Goal: Task Accomplishment & Management: Complete application form

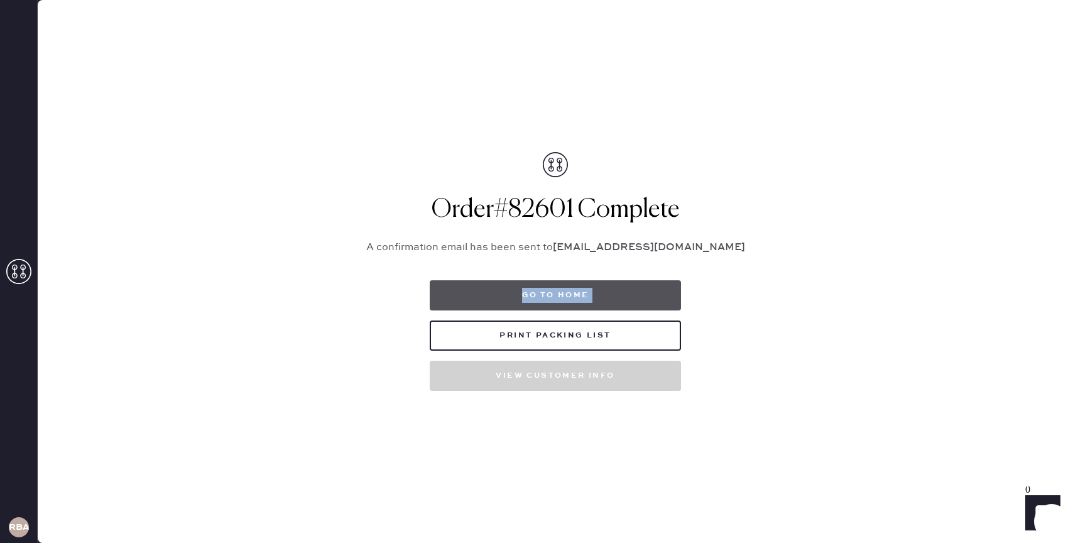
click at [546, 292] on button "Go to home" at bounding box center [555, 295] width 251 height 30
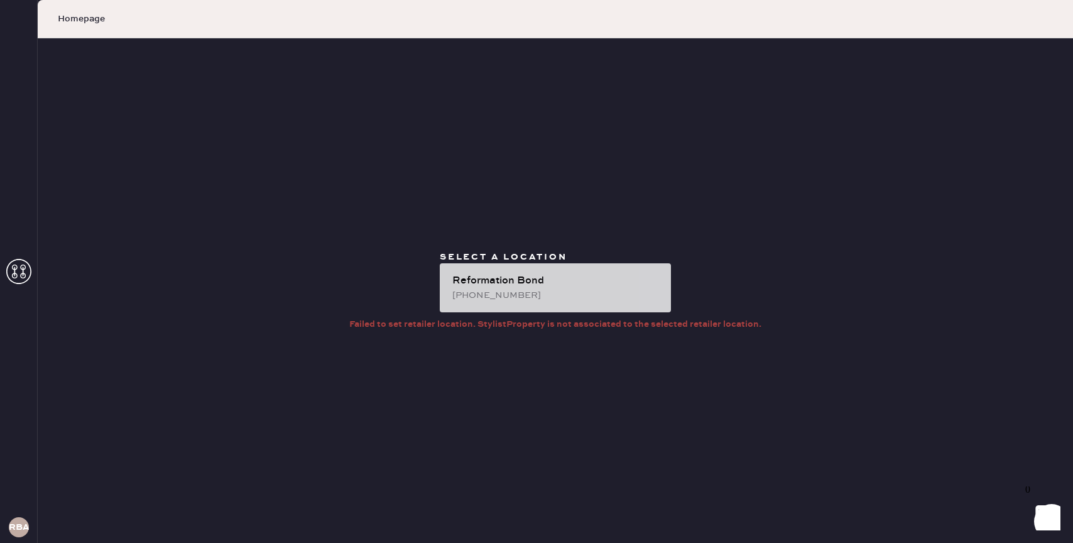
click at [549, 284] on div "Reformation Bond" at bounding box center [556, 280] width 209 height 15
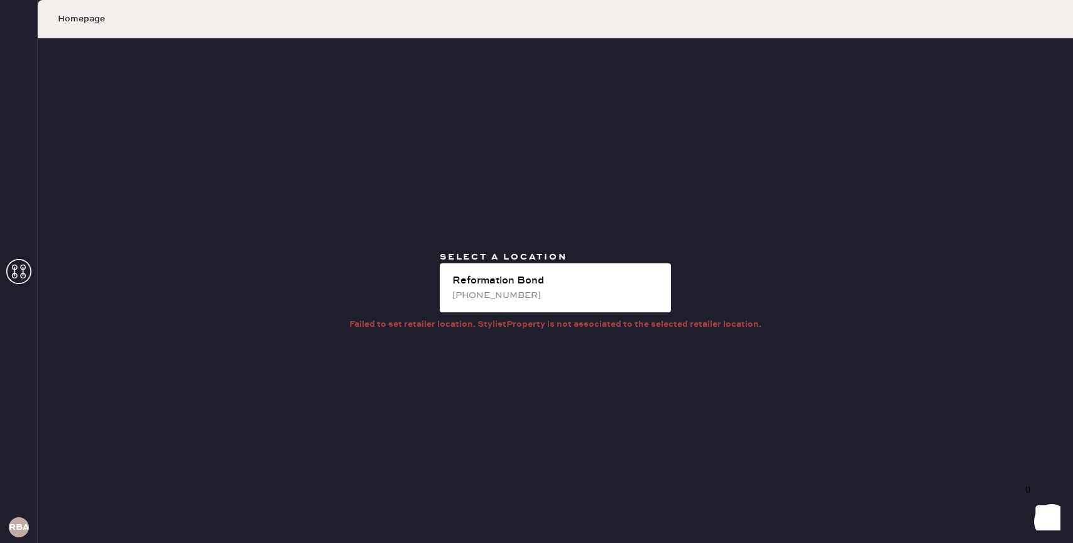
click at [12, 273] on icon at bounding box center [18, 271] width 25 height 25
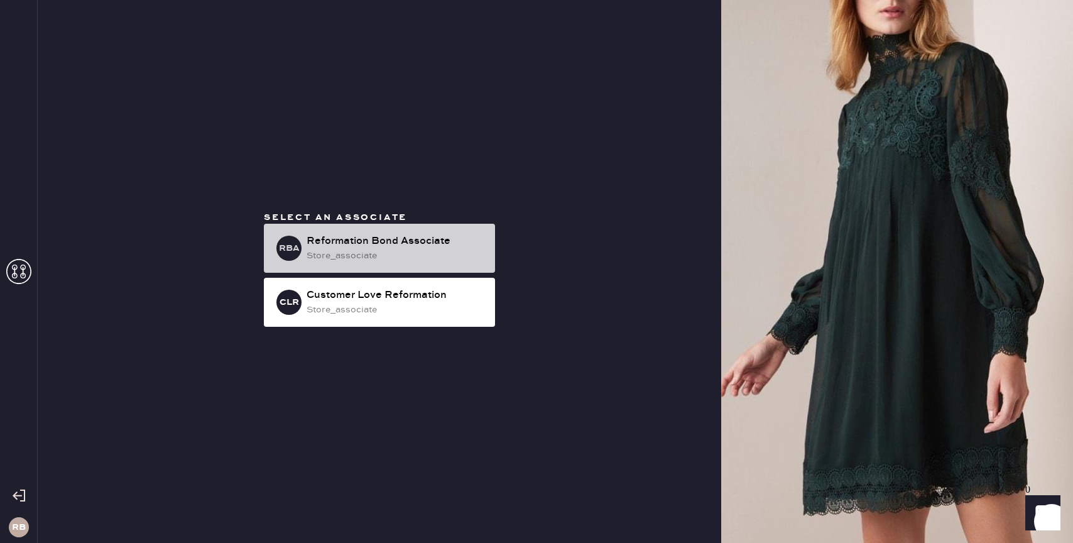
click at [321, 244] on div "Reformation Bond Associate" at bounding box center [396, 241] width 178 height 15
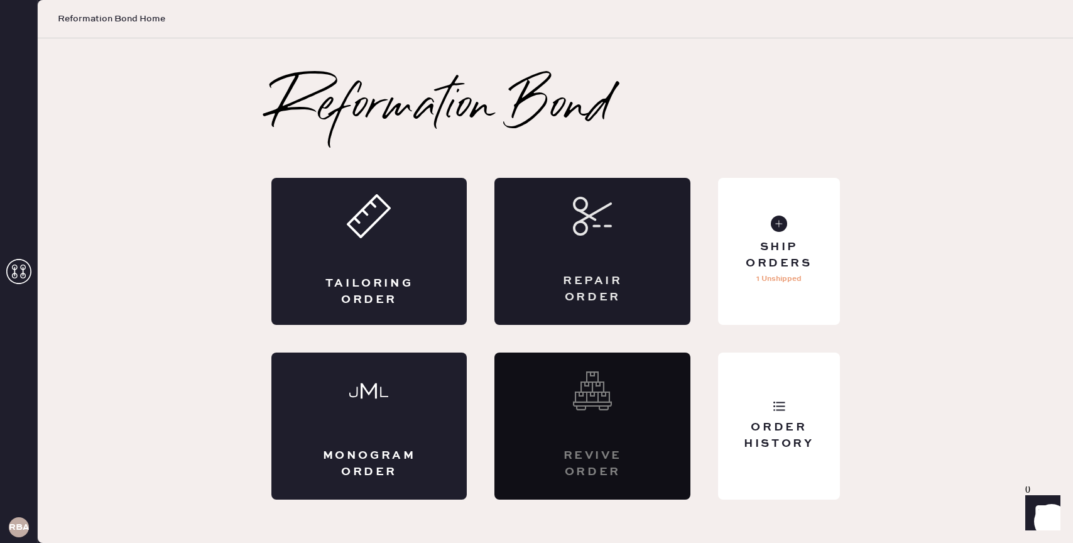
click at [617, 277] on div "Repair Order" at bounding box center [593, 288] width 96 height 31
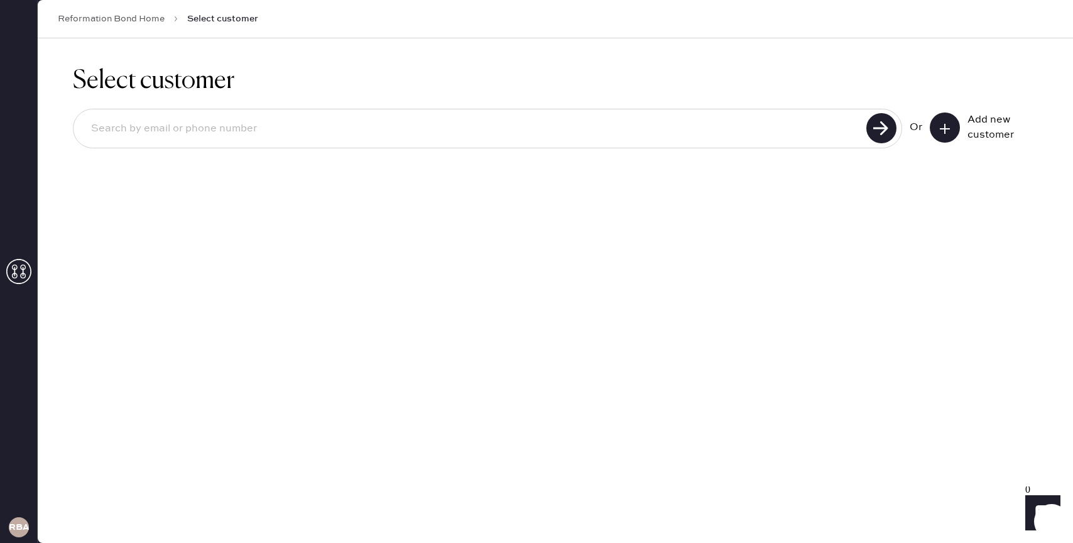
click at [943, 131] on icon at bounding box center [945, 129] width 13 height 13
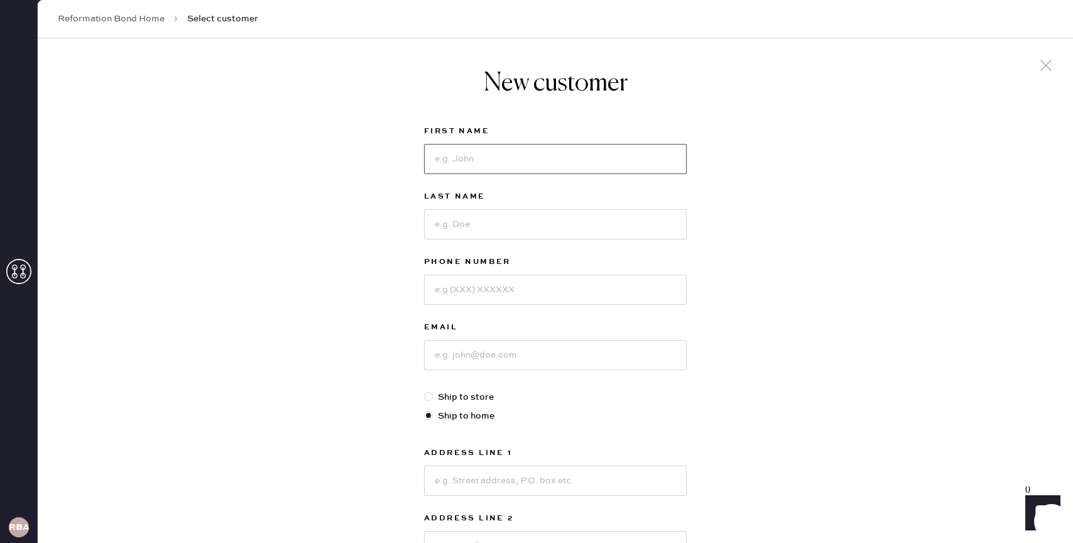
click at [530, 149] on input at bounding box center [555, 159] width 263 height 30
type input "Lacey"
click at [527, 215] on input "Bart" at bounding box center [555, 224] width 263 height 30
click at [530, 224] on input "Bart" at bounding box center [555, 224] width 263 height 30
type input "[PERSON_NAME]"
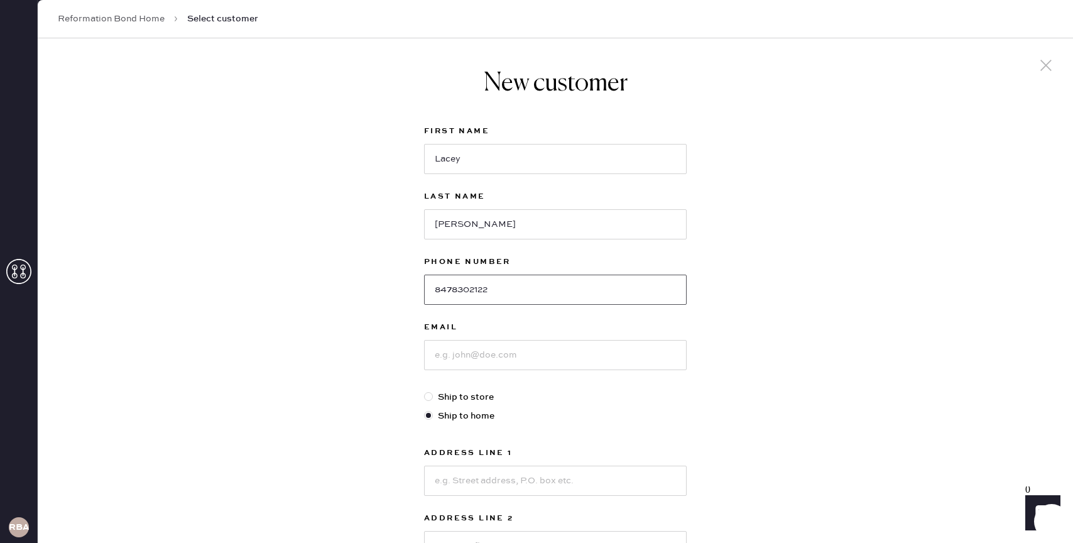
type input "8478302122"
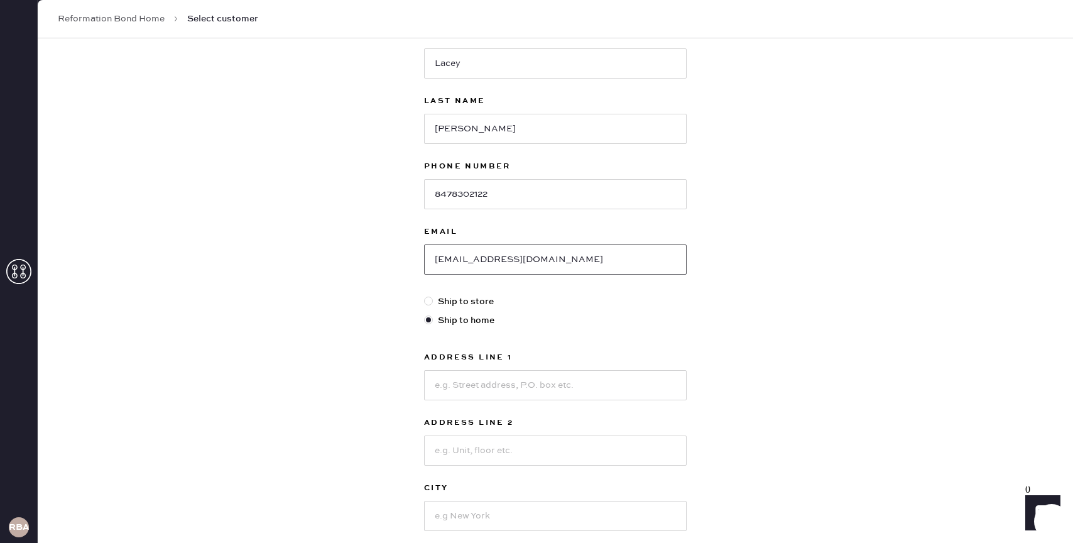
scroll to position [96, 0]
type input "[EMAIL_ADDRESS][DOMAIN_NAME]"
click at [499, 381] on input at bounding box center [555, 385] width 263 height 30
type input "[STREET_ADDRESS][DEMOGRAPHIC_DATA]"
click at [478, 456] on input at bounding box center [555, 450] width 263 height 30
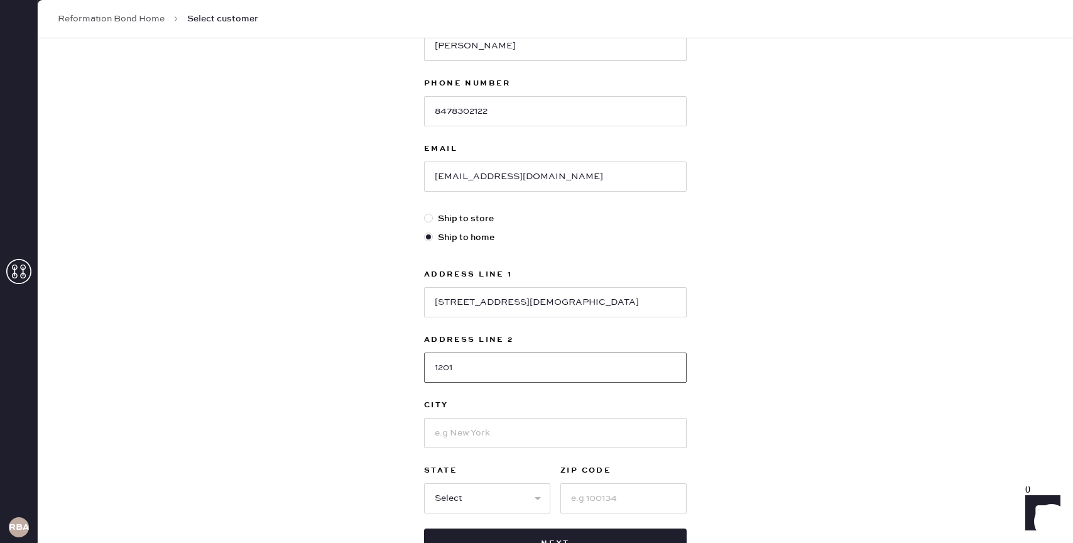
scroll to position [215, 0]
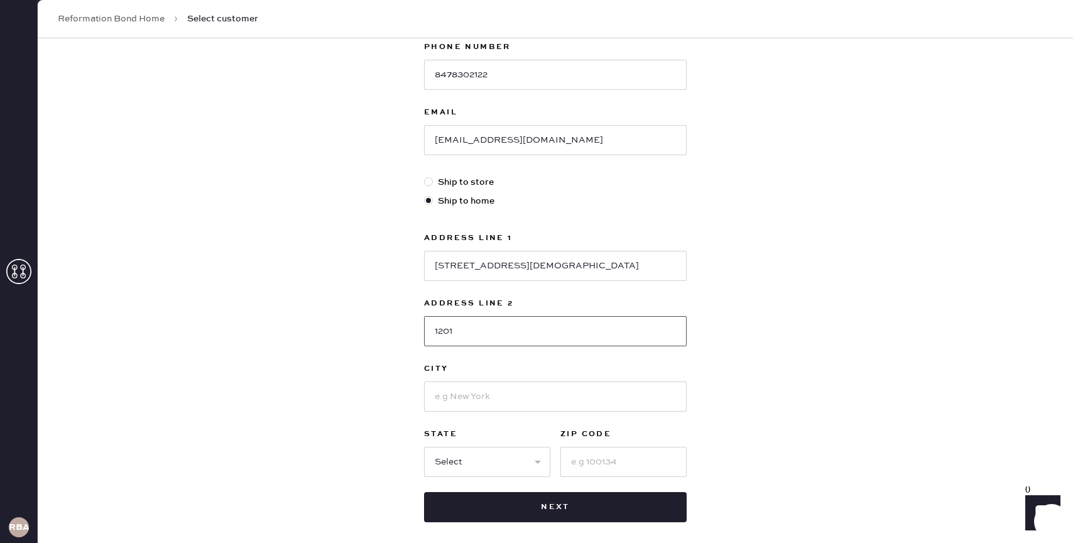
type input "1201"
click at [459, 400] on input at bounding box center [555, 396] width 263 height 30
type input "[US_STATE]"
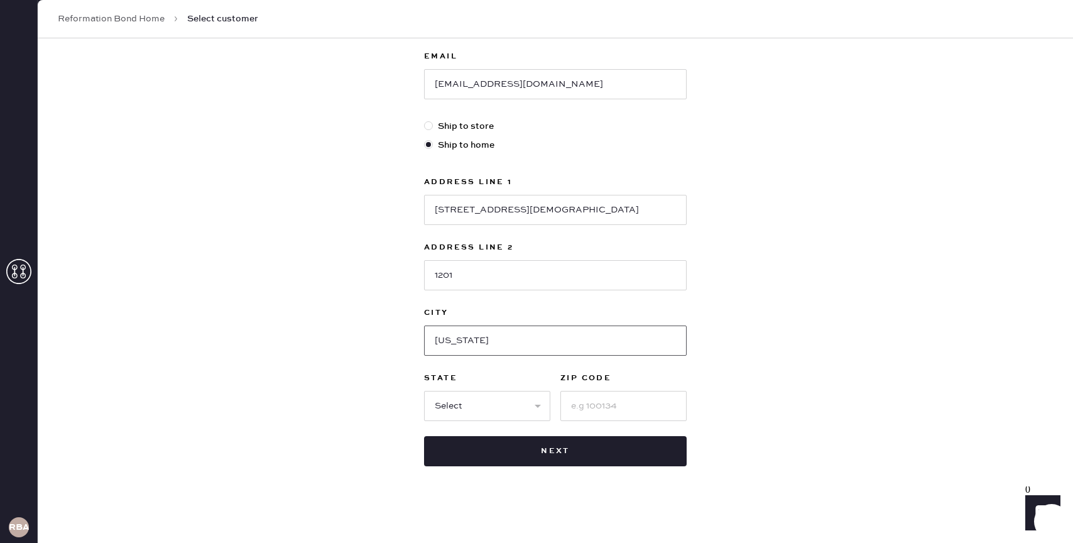
scroll to position [275, 0]
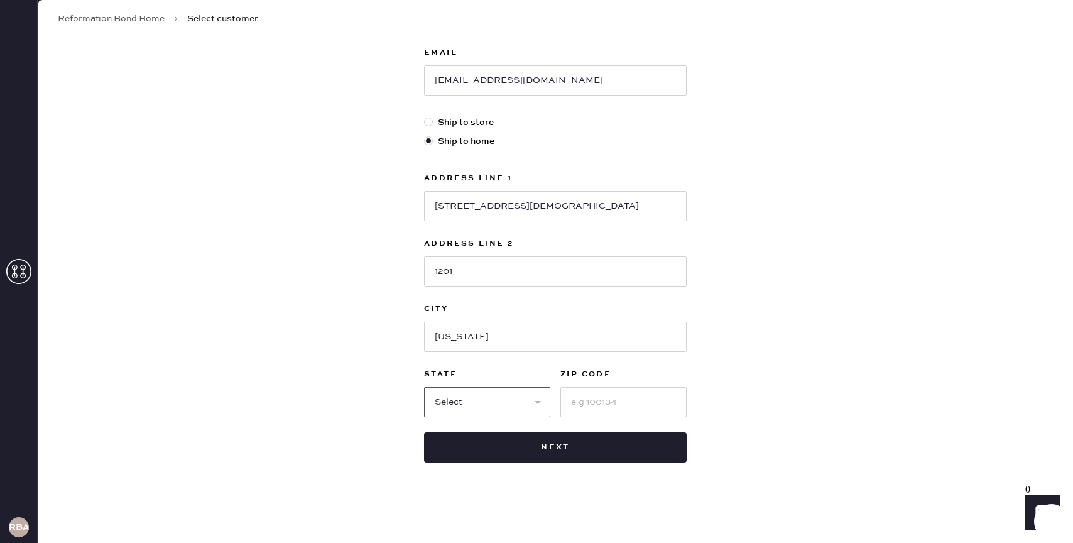
click at [499, 413] on select "Select AK AL AR AZ CA CO CT [GEOGRAPHIC_DATA] DE FL [GEOGRAPHIC_DATA] HI [GEOGR…" at bounding box center [487, 402] width 126 height 30
select select "NY"
click at [424, 387] on select "Select AK AL AR AZ CA CO CT [GEOGRAPHIC_DATA] DE FL [GEOGRAPHIC_DATA] HI [GEOGR…" at bounding box center [487, 402] width 126 height 30
click at [565, 406] on input at bounding box center [624, 402] width 126 height 30
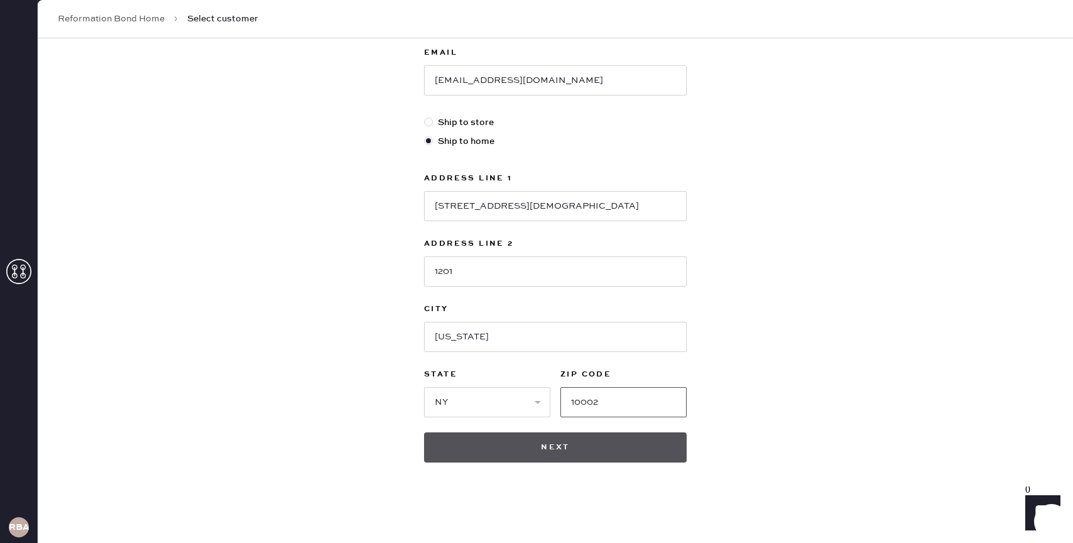
type input "10002"
click at [556, 450] on button "Next" at bounding box center [555, 447] width 263 height 30
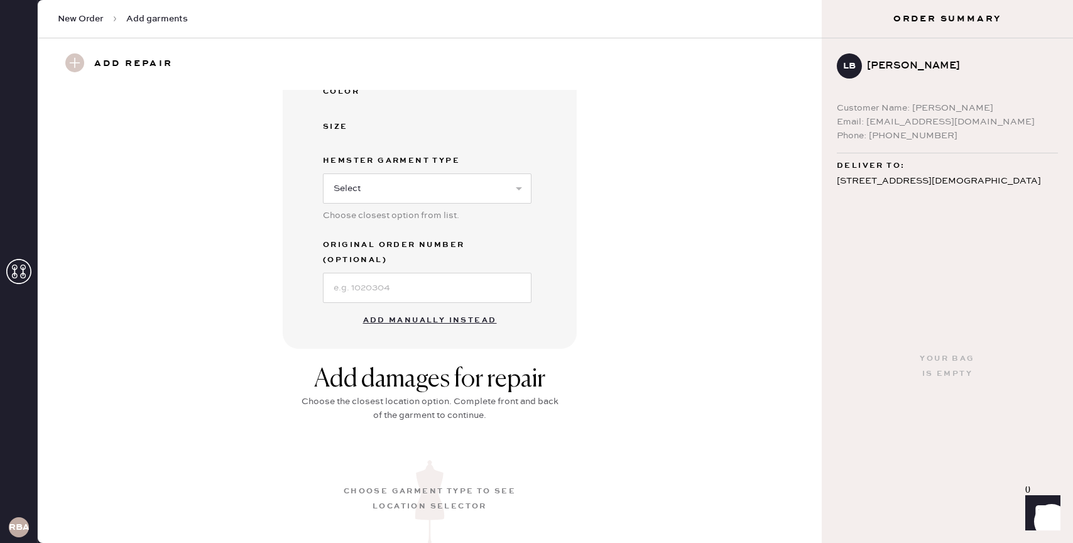
scroll to position [346, 0]
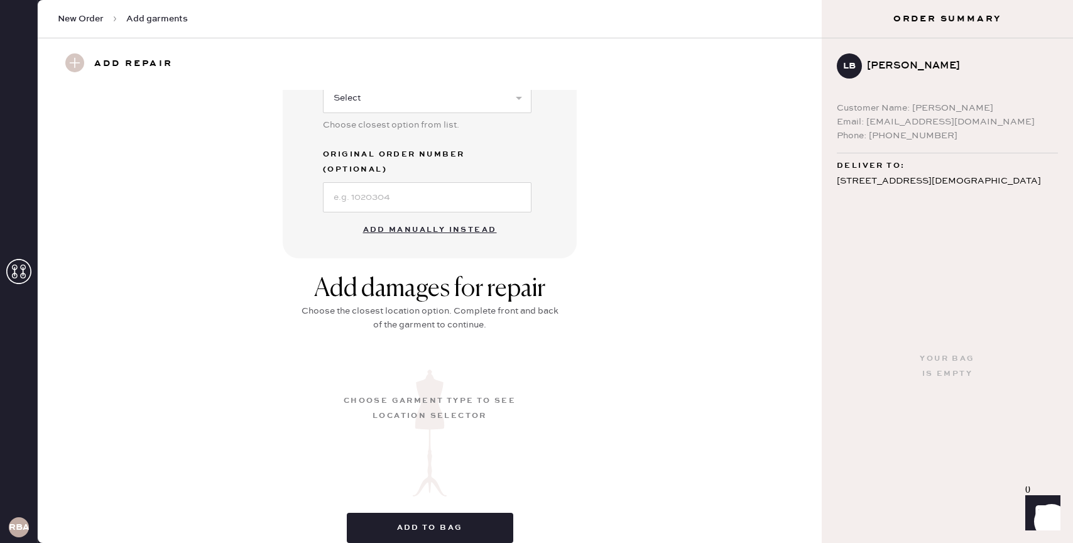
click at [424, 217] on button "Add manually instead" at bounding box center [430, 229] width 149 height 25
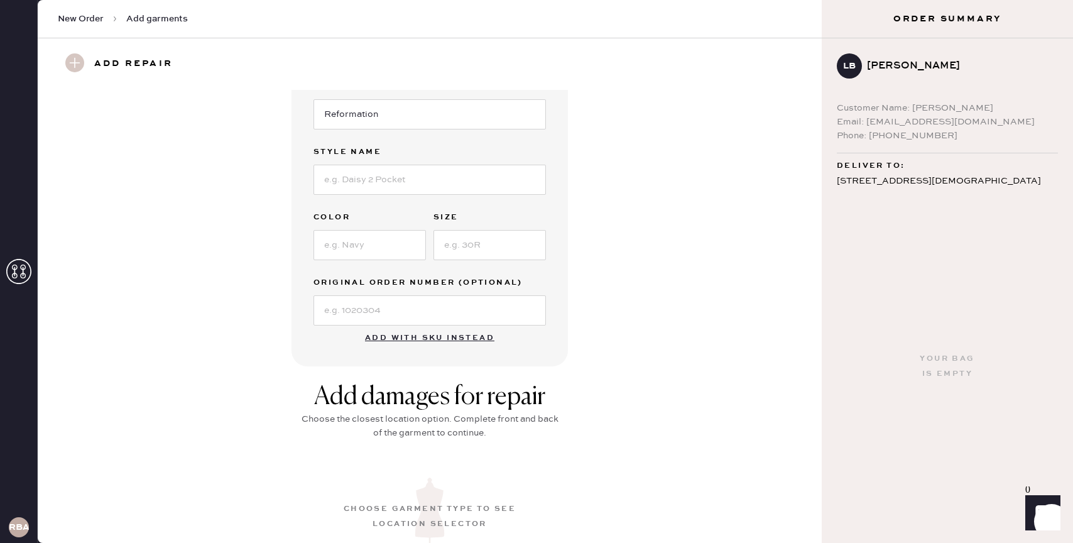
scroll to position [0, 0]
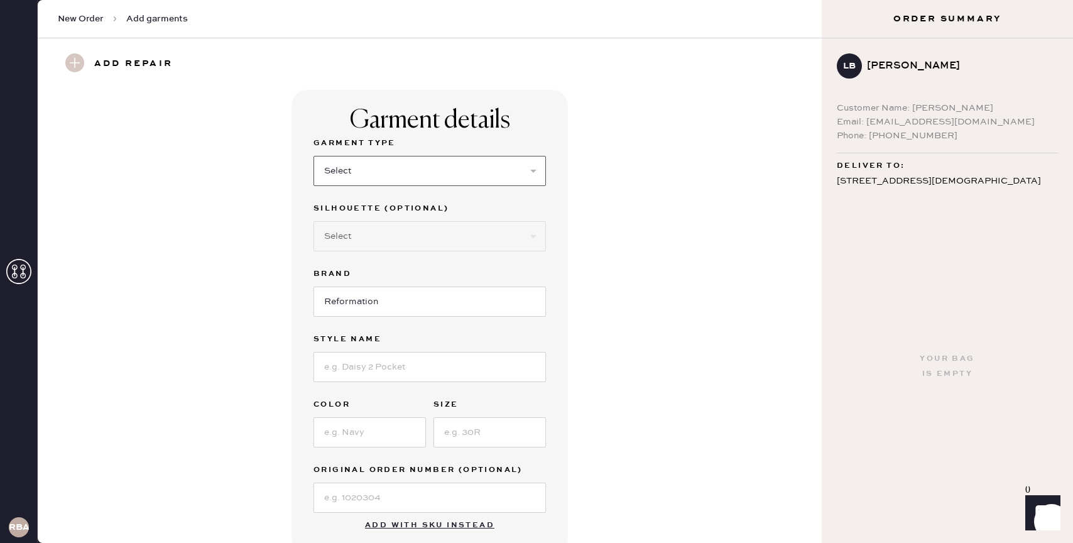
click at [413, 156] on select "Select Basic Skirt Jeans Leggings Pants Shorts Basic Sleeved Dress Basic Sleeve…" at bounding box center [430, 171] width 233 height 30
select select "31"
click at [314, 156] on select "Select Basic Skirt Jeans Leggings Pants Shorts Basic Sleeved Dress Basic Sleeve…" at bounding box center [430, 171] width 233 height 30
click at [348, 243] on select "Select Other" at bounding box center [430, 236] width 233 height 30
click at [314, 221] on select "Select Other" at bounding box center [430, 236] width 233 height 30
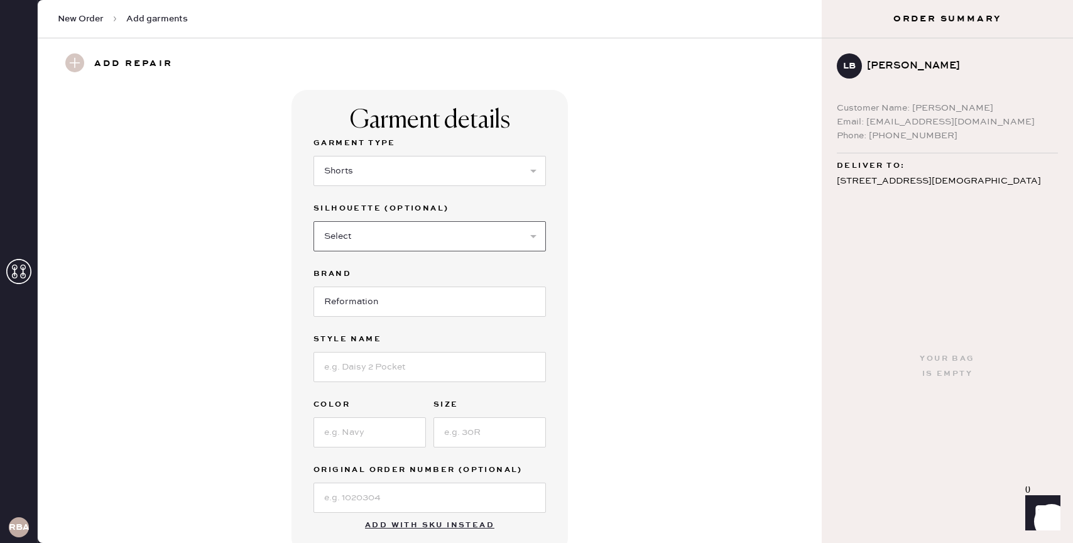
click at [354, 244] on select "Select Other" at bounding box center [430, 236] width 233 height 30
select select "other"
click at [314, 221] on select "Select Other" at bounding box center [430, 236] width 233 height 30
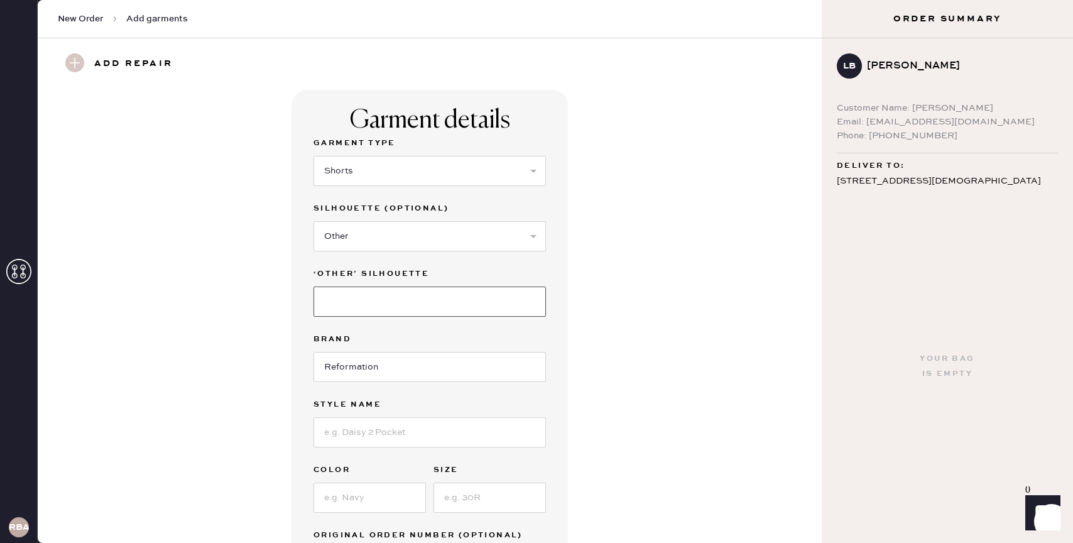
click at [367, 309] on input at bounding box center [430, 302] width 233 height 30
click at [362, 238] on select "Select Other" at bounding box center [430, 236] width 233 height 30
click at [314, 221] on select "Select Other" at bounding box center [430, 236] width 233 height 30
click at [361, 292] on input at bounding box center [430, 302] width 233 height 30
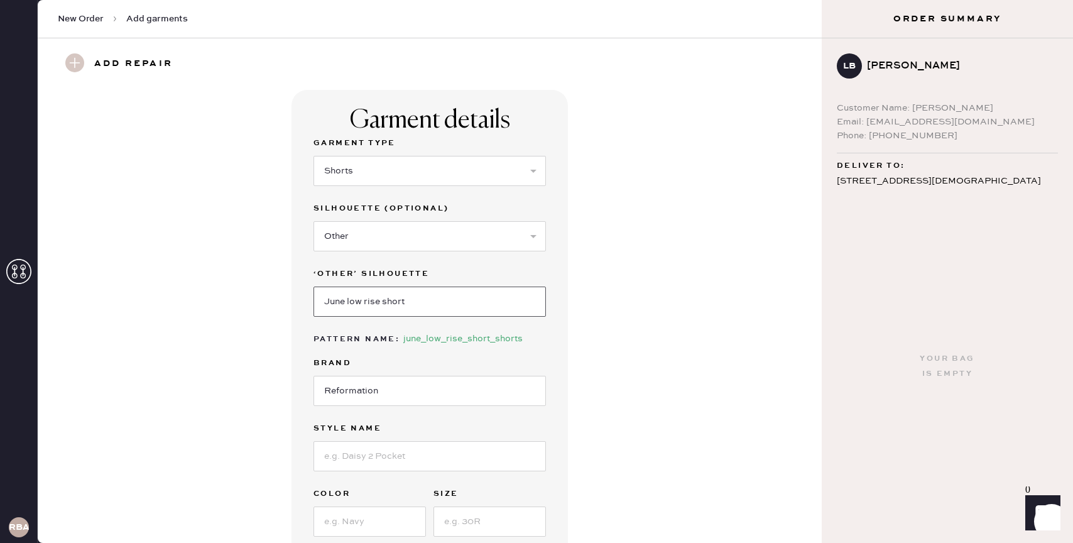
type input "June low rise shorts"
click at [428, 308] on input "June low rise shorts" at bounding box center [430, 302] width 233 height 30
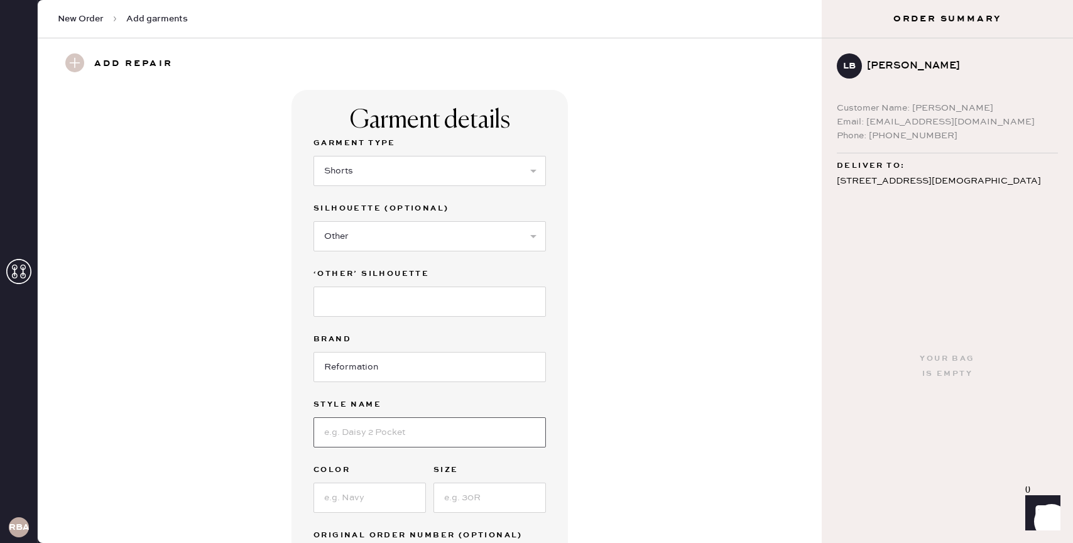
click at [354, 426] on input at bounding box center [430, 432] width 233 height 30
type input "June low rise shorts"
click at [376, 494] on input at bounding box center [370, 498] width 112 height 30
type input "Sundried Tomato"
click at [456, 500] on input at bounding box center [490, 498] width 112 height 30
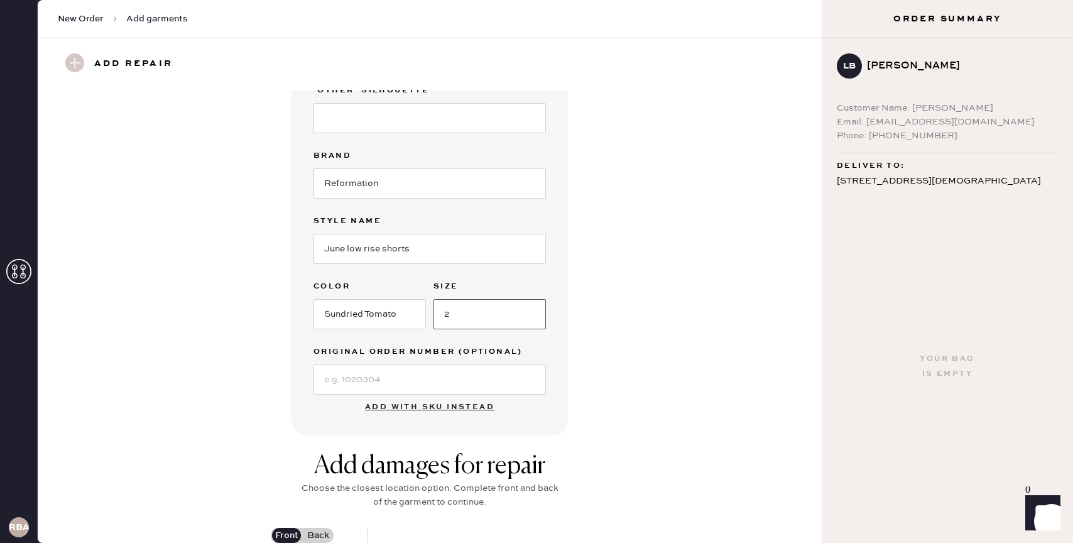
scroll to position [200, 0]
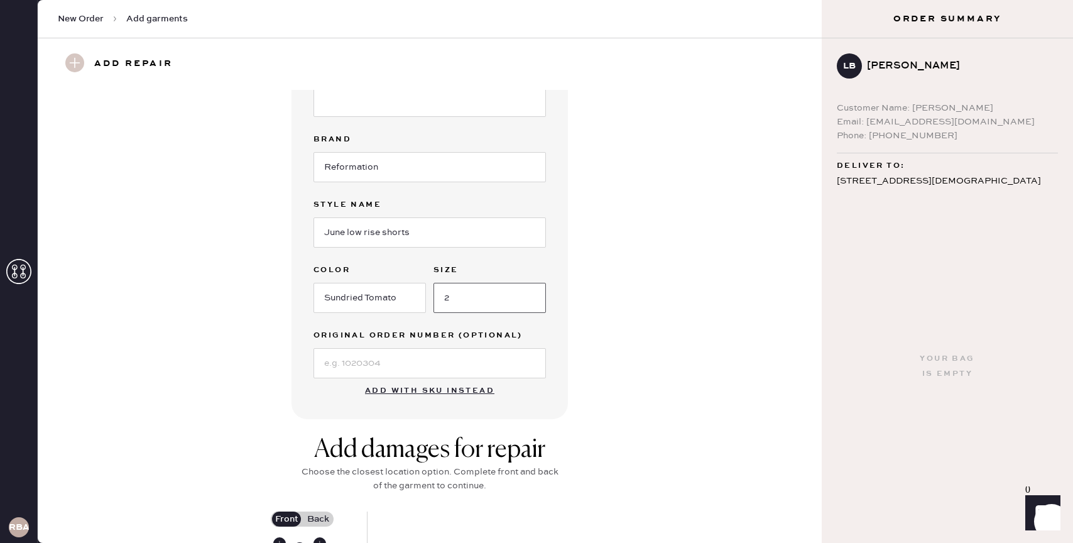
type input "2"
click at [710, 384] on div "Garment details Garment Type Select Basic Skirt Jeans Leggings Pants Shorts Bas…" at bounding box center [429, 154] width 739 height 529
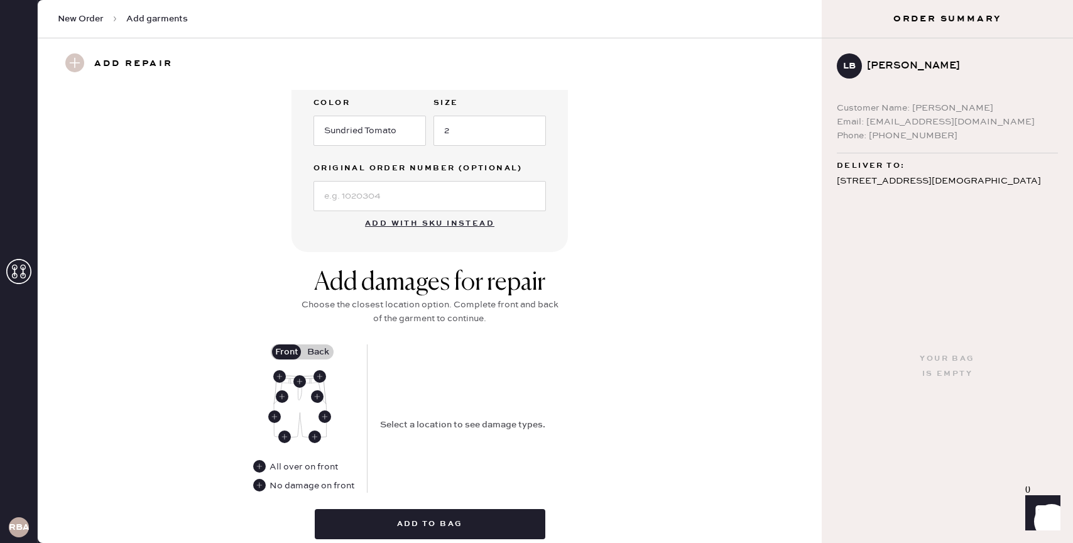
scroll to position [448, 0]
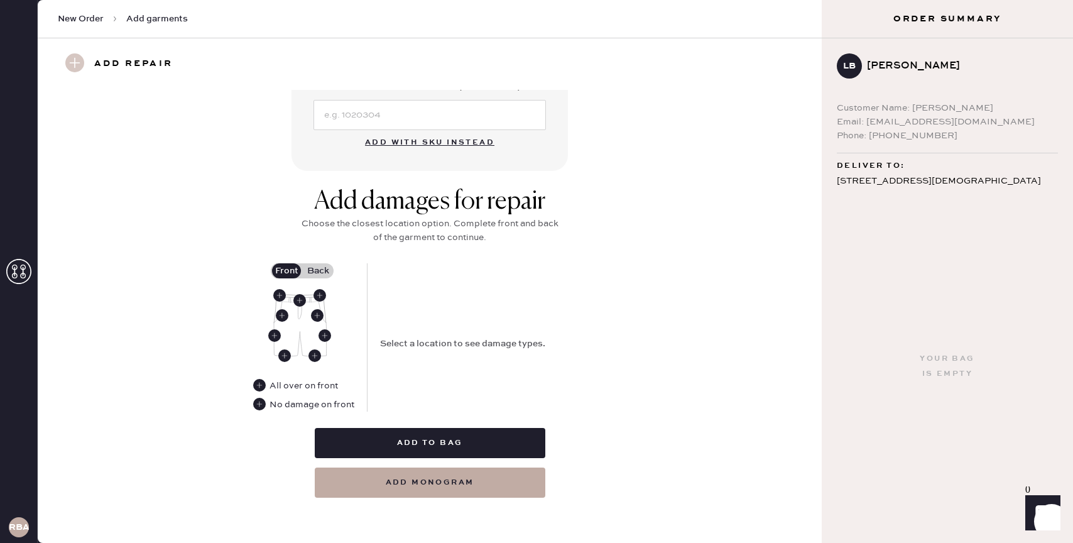
click at [317, 269] on label "Back" at bounding box center [317, 270] width 31 height 15
click at [318, 271] on input "Back" at bounding box center [318, 271] width 0 height 0
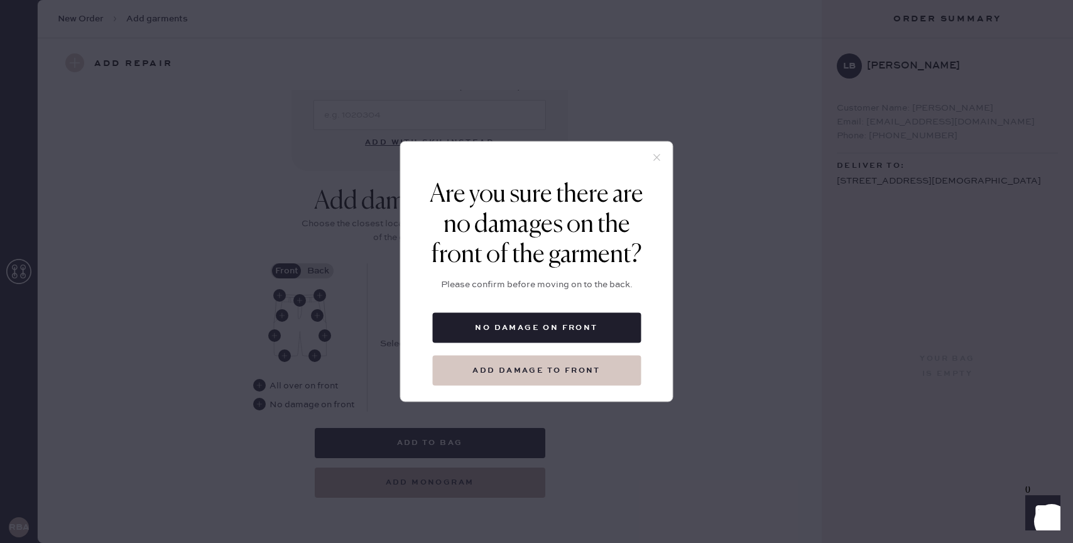
click at [591, 371] on button "Add damage to front" at bounding box center [536, 371] width 209 height 30
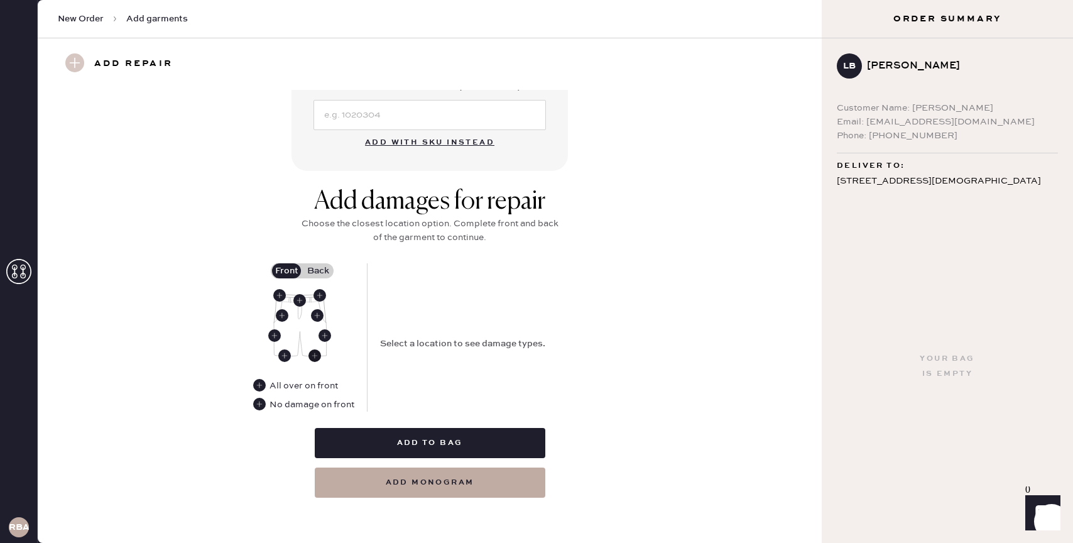
click at [315, 352] on use at bounding box center [315, 355] width 13 height 13
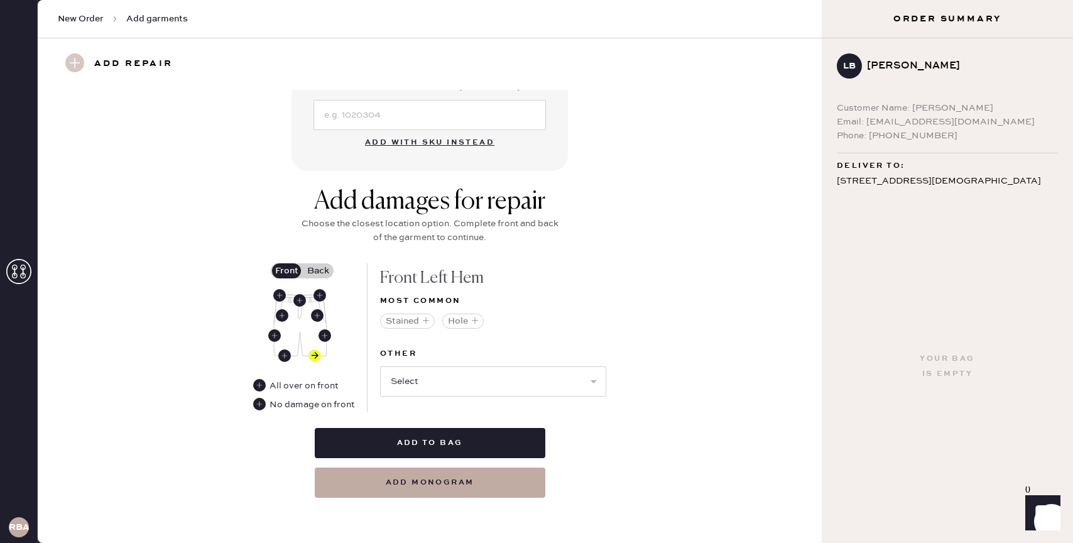
click at [471, 282] on div "Front Left Hem" at bounding box center [493, 278] width 226 height 30
click at [453, 383] on select "Select Broken / Ripped Hem Broken Beads Broken Belt Loop Broken Button Broken E…" at bounding box center [493, 381] width 226 height 30
select select "1329"
click at [380, 366] on select "Select Broken / Ripped Hem Broken Beads Broken Belt Loop Broken Button Broken E…" at bounding box center [493, 381] width 226 height 30
select select
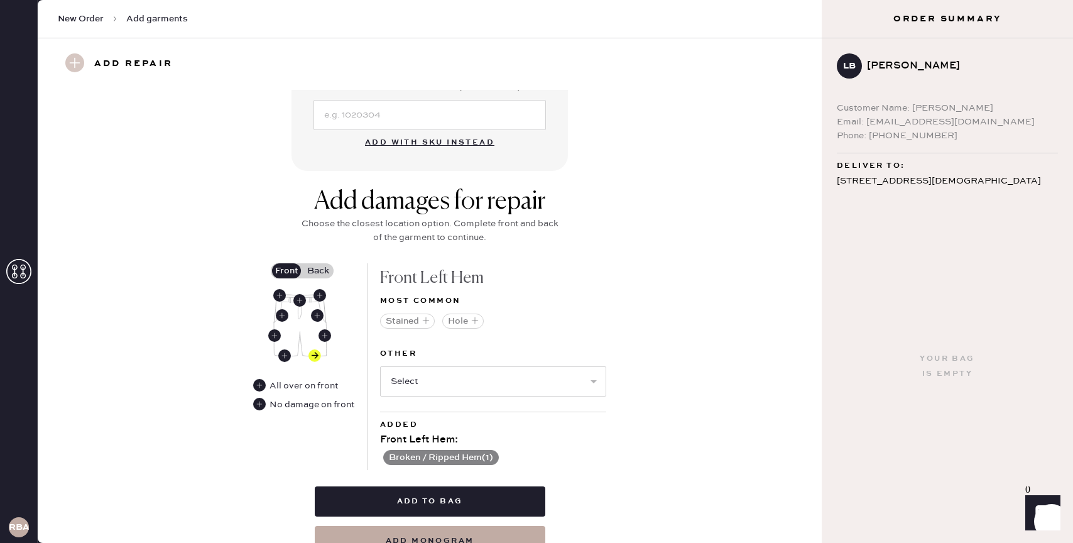
click at [320, 273] on label "Back" at bounding box center [317, 270] width 31 height 15
click at [318, 271] on input "Back" at bounding box center [318, 271] width 0 height 0
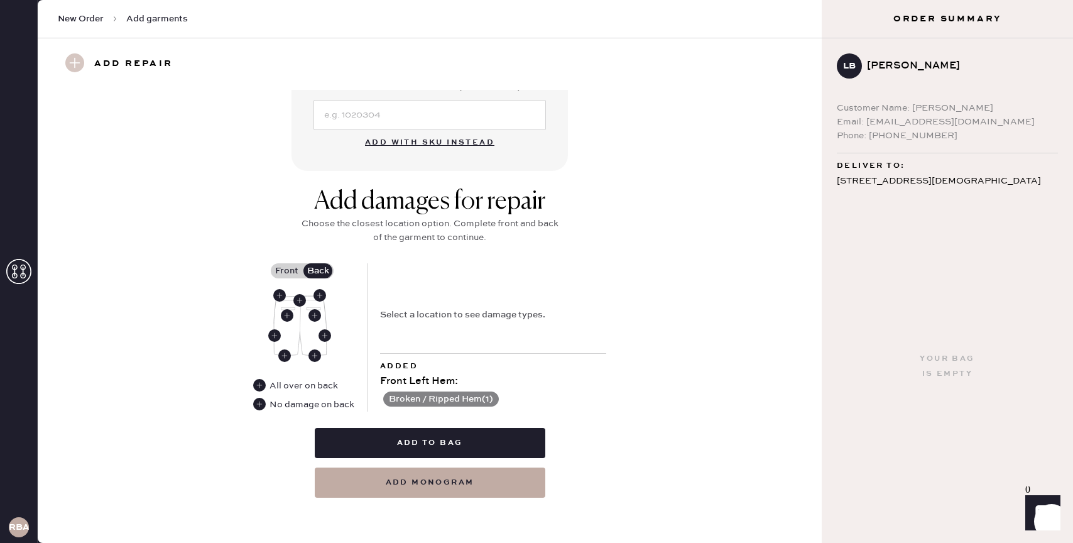
click at [286, 273] on label "Front" at bounding box center [286, 270] width 31 height 15
click at [287, 271] on input "Front" at bounding box center [287, 271] width 0 height 0
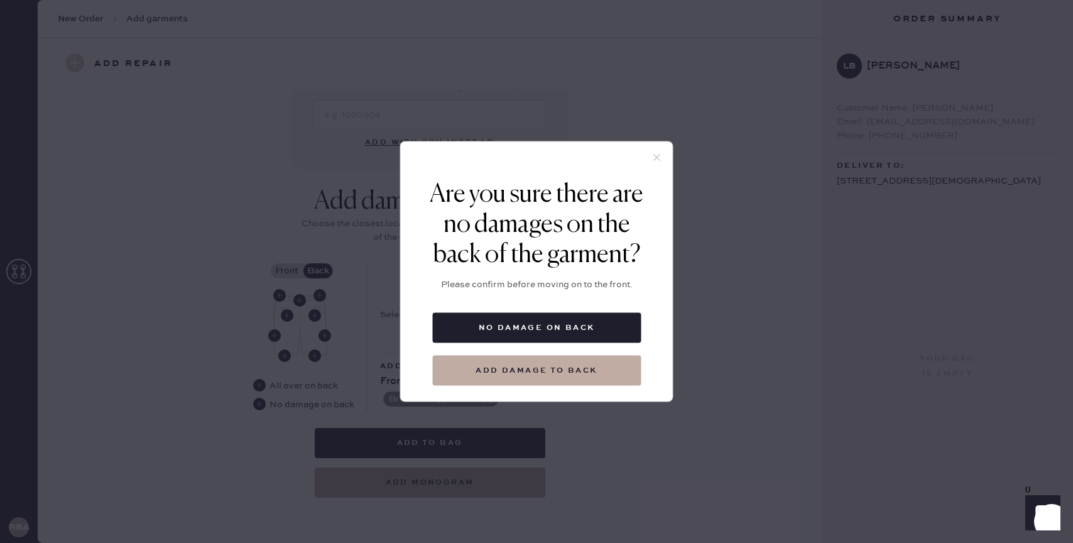
click at [655, 156] on icon at bounding box center [657, 157] width 11 height 11
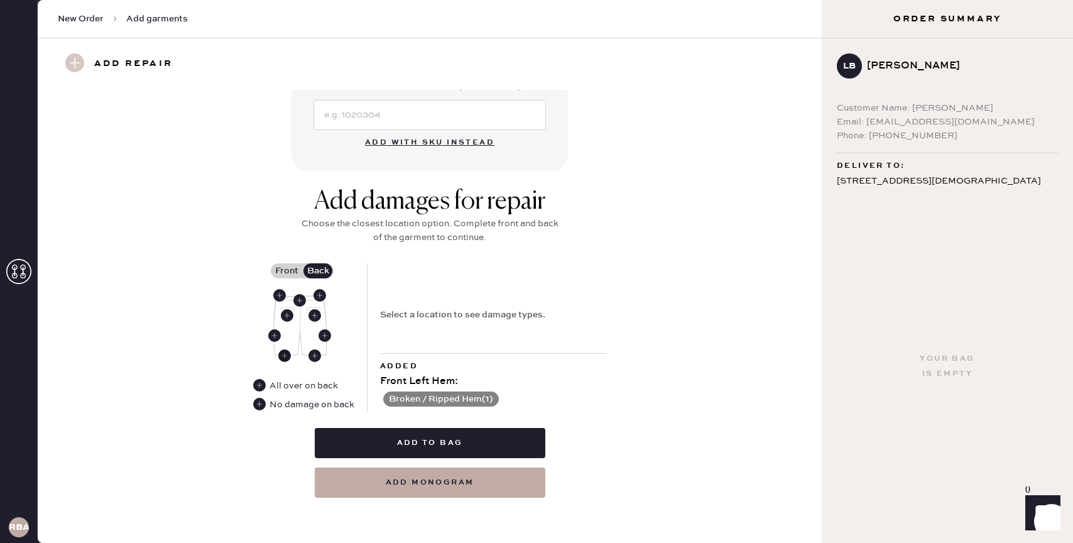
click at [282, 352] on use at bounding box center [284, 355] width 13 height 13
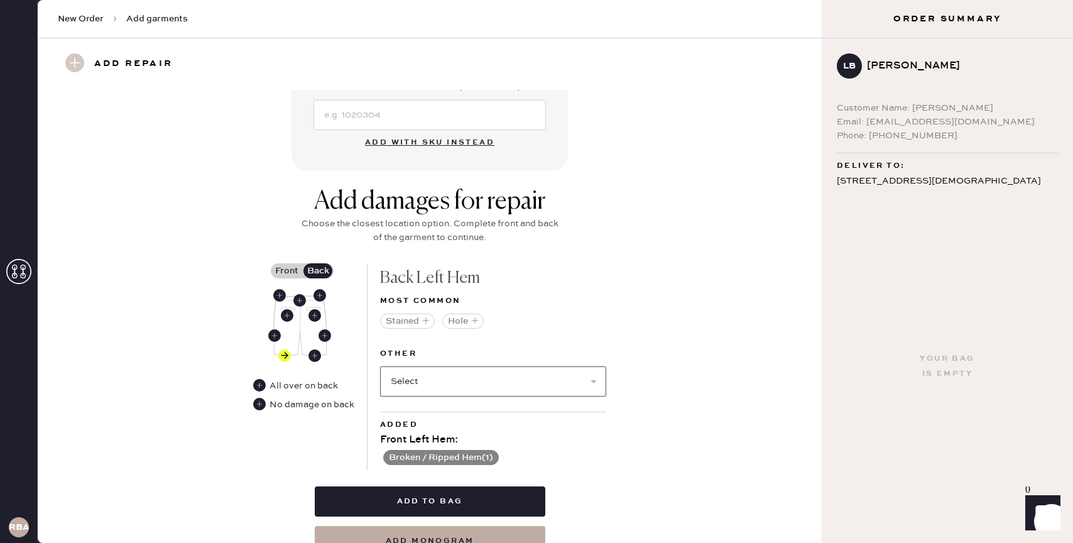
click at [418, 375] on select "Select Broken / Ripped Hem Broken Beads Broken Belt Loop Broken Button Broken E…" at bounding box center [493, 381] width 226 height 30
select select "1329"
click at [380, 366] on select "Select Broken / Ripped Hem Broken Beads Broken Belt Loop Broken Button Broken E…" at bounding box center [493, 381] width 226 height 30
select select
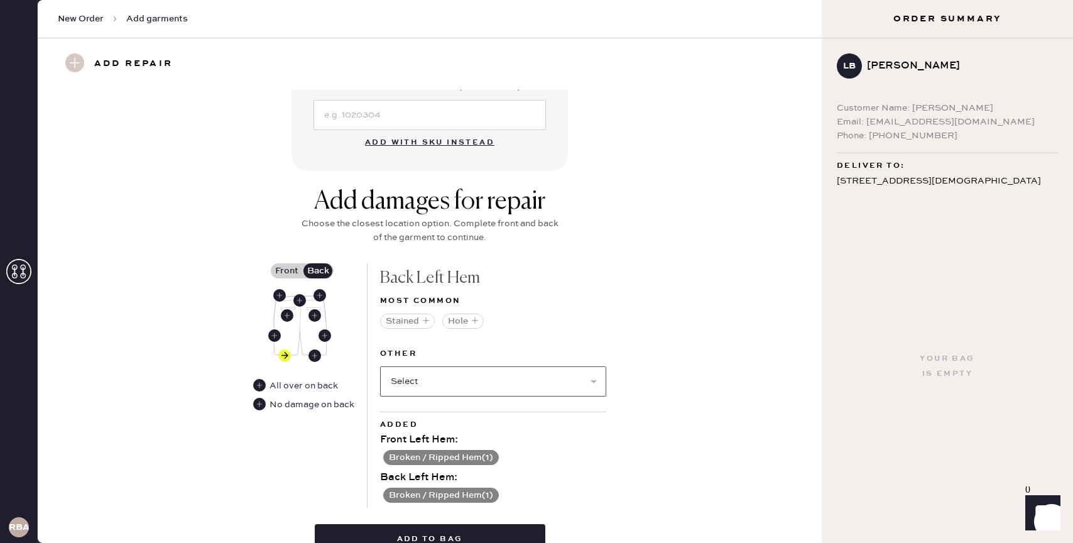
scroll to position [544, 0]
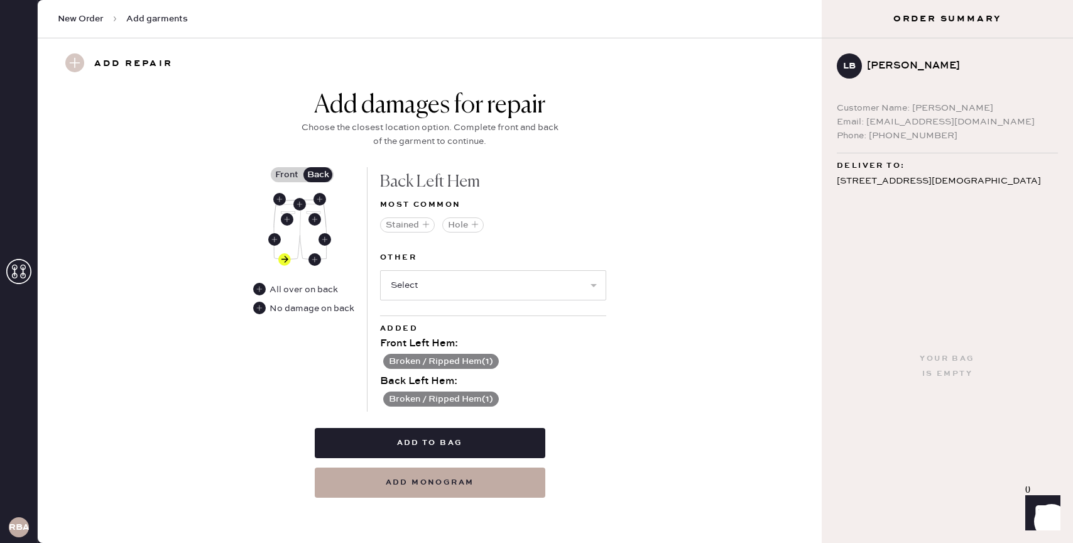
click at [433, 442] on button "Add to bag" at bounding box center [430, 443] width 231 height 30
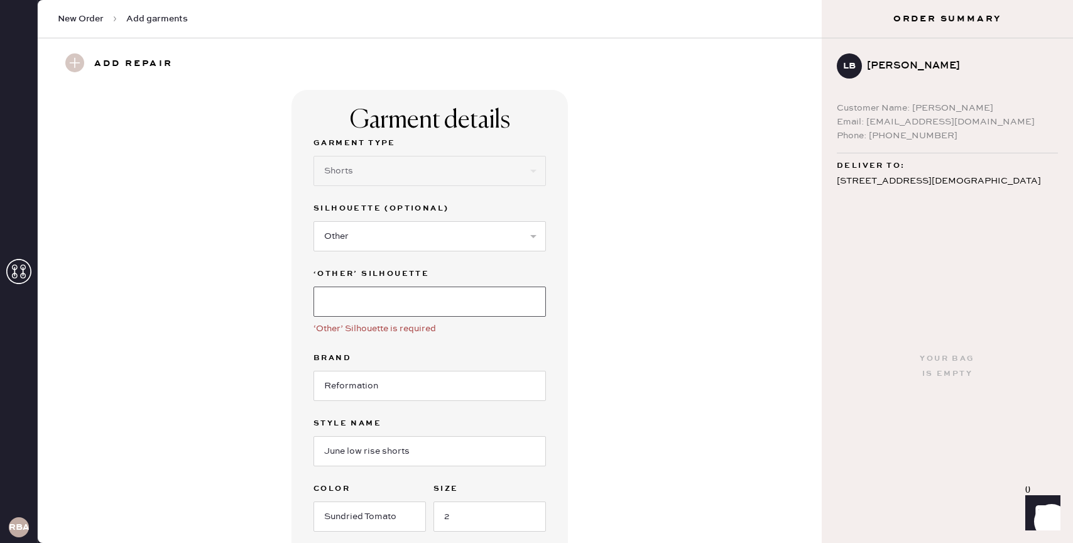
click at [437, 302] on input at bounding box center [430, 302] width 233 height 30
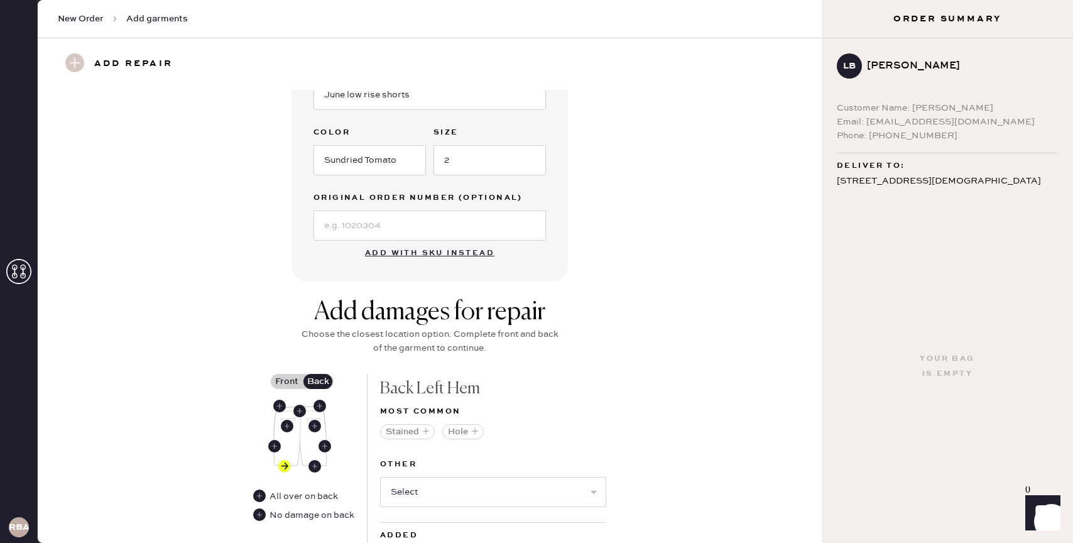
scroll to position [587, 0]
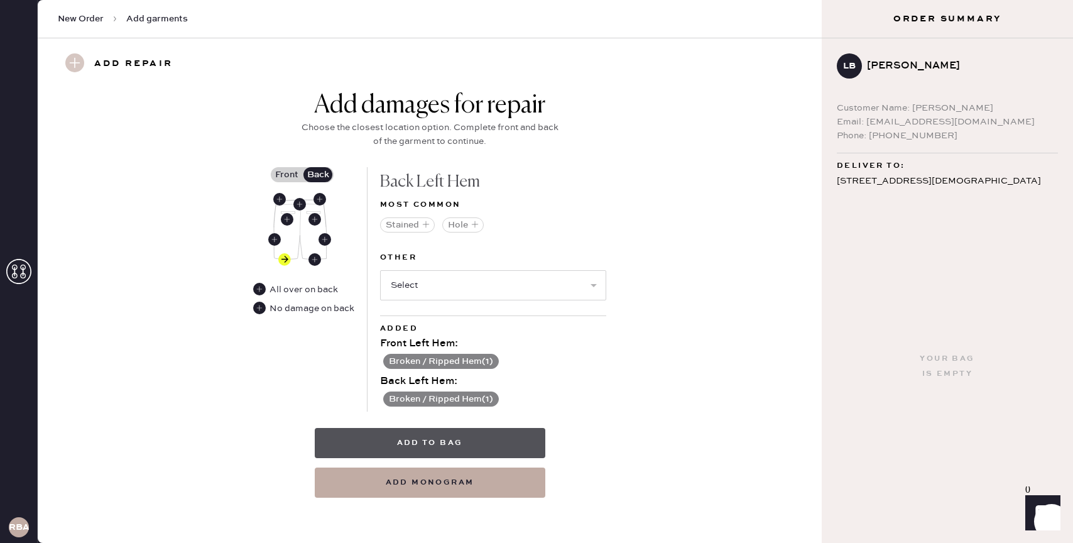
type input "Linen Shorts"
click at [437, 441] on button "Add to bag" at bounding box center [430, 443] width 231 height 30
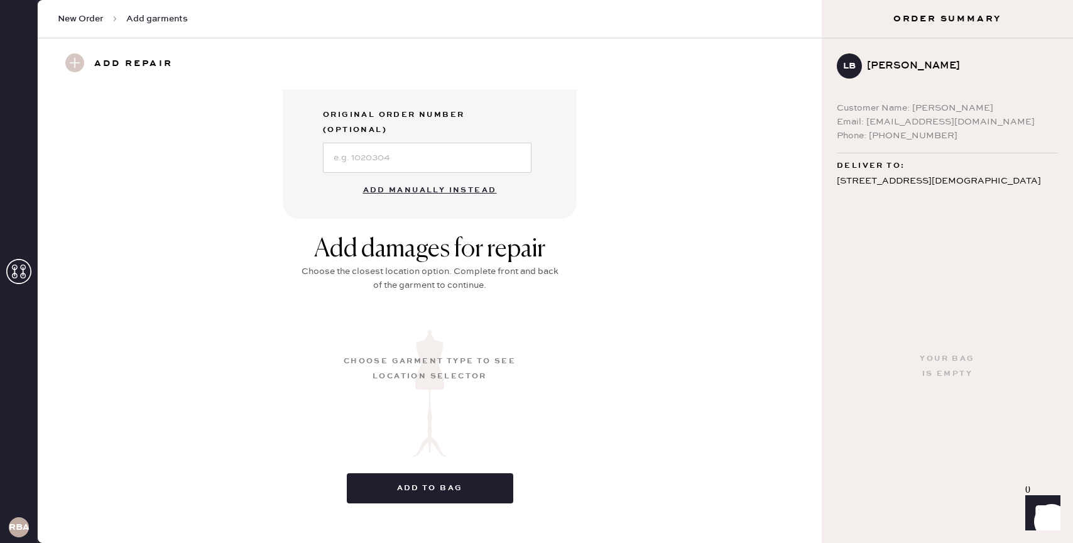
scroll to position [75, 0]
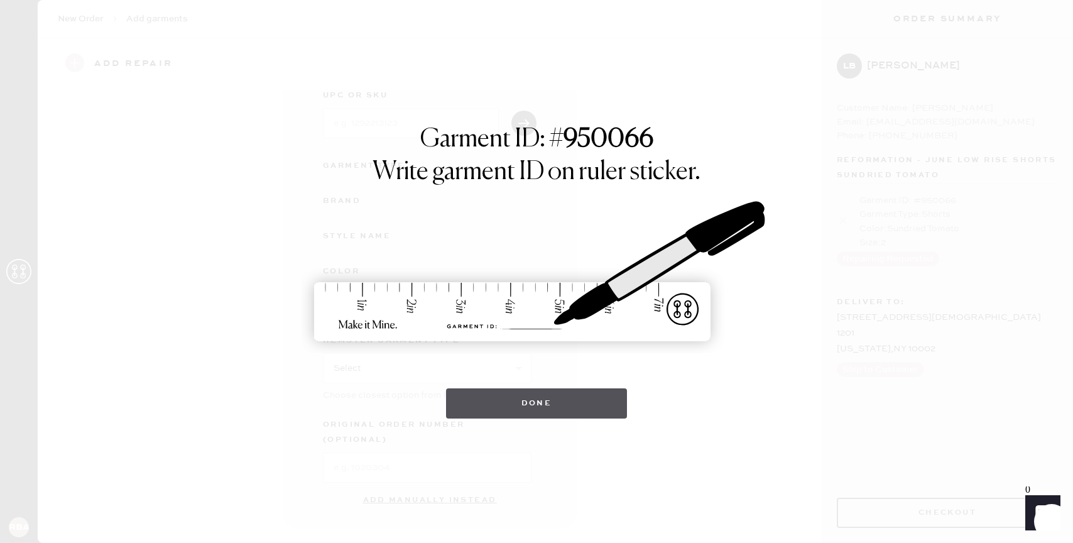
click at [539, 407] on button "Done" at bounding box center [537, 403] width 182 height 30
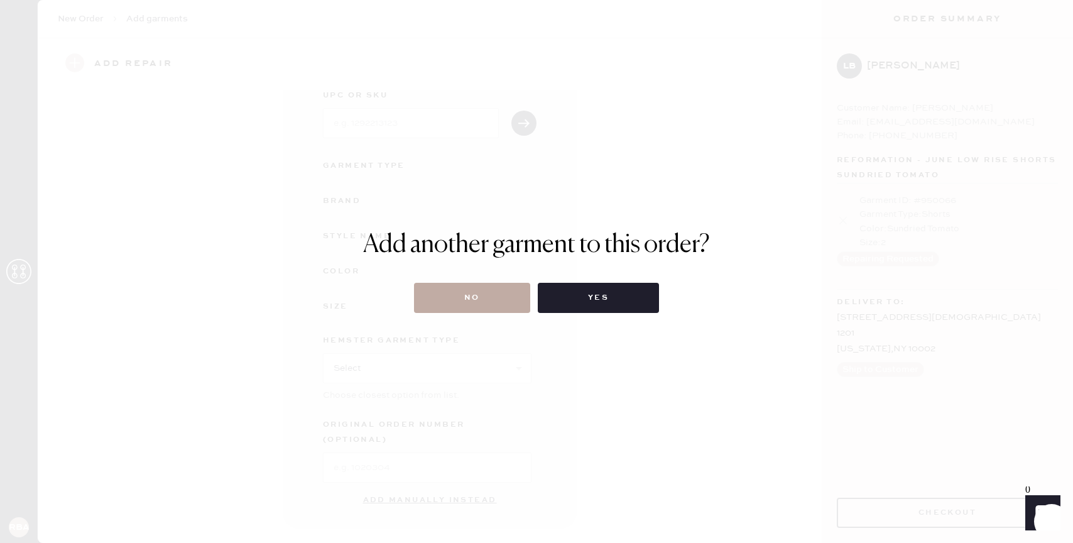
click at [484, 300] on button "No" at bounding box center [472, 298] width 116 height 30
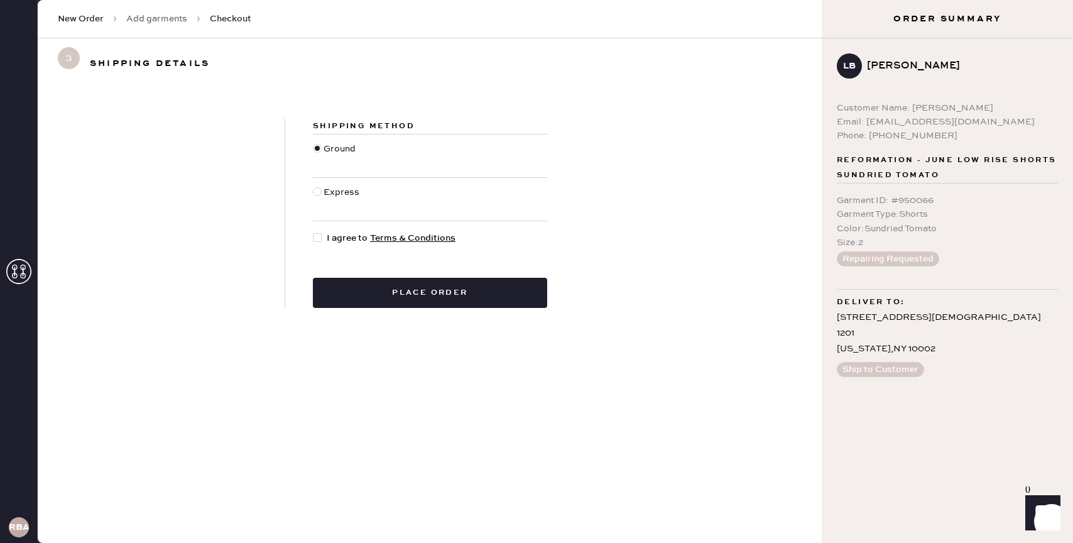
click at [317, 237] on div at bounding box center [317, 237] width 9 height 9
click at [314, 232] on input "I agree to Terms & Conditions" at bounding box center [313, 231] width 1 height 1
checkbox input "true"
click at [398, 283] on button "Place order" at bounding box center [430, 293] width 234 height 30
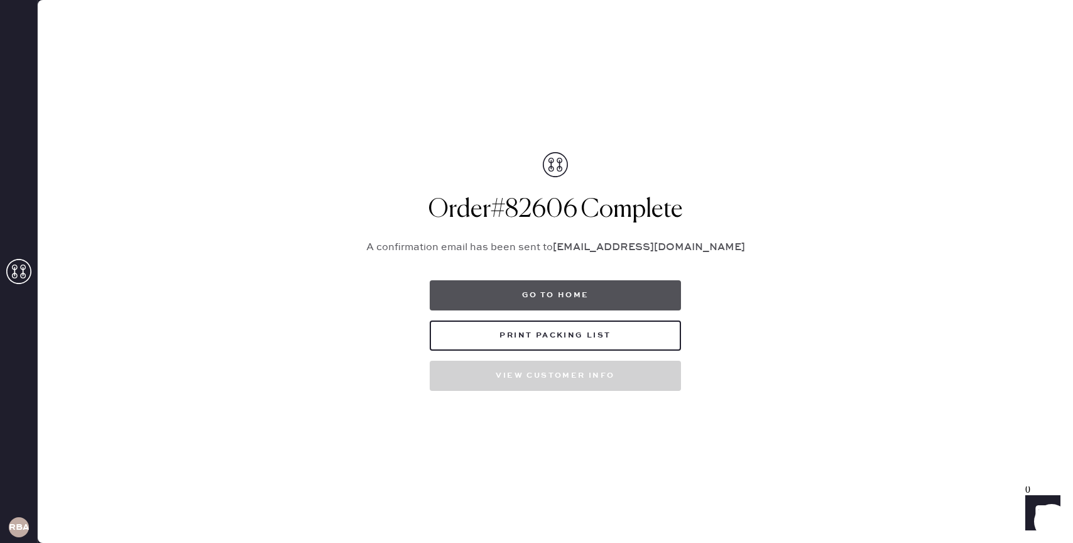
click at [571, 287] on button "Go to home" at bounding box center [555, 295] width 251 height 30
